Goal: Information Seeking & Learning: Learn about a topic

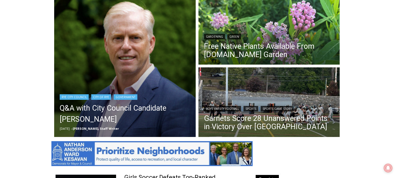
scroll to position [161, 0]
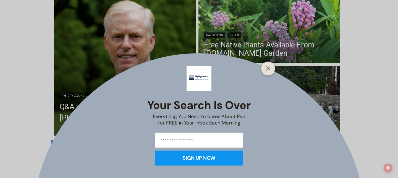
click at [136, 107] on div "Your Search is Over Everything You Need to Know About Rye for FREE in Your Inbo…" at bounding box center [199, 89] width 398 height 178
click at [270, 66] on line "Close" at bounding box center [268, 68] width 4 height 4
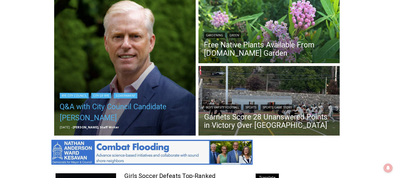
click at [141, 105] on link "Q&A with City Council Candidate [PERSON_NAME]" at bounding box center [125, 112] width 131 height 22
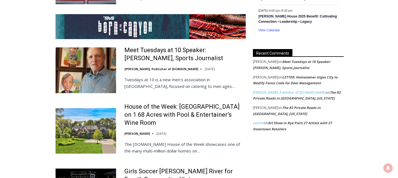
scroll to position [1067, 0]
